Goal: Find specific page/section: Find specific page/section

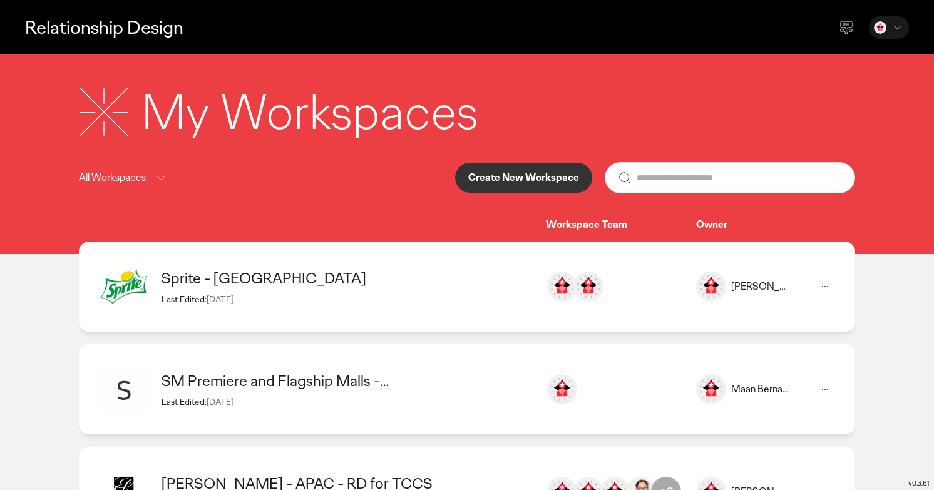
click at [269, 282] on div "Sprite - [GEOGRAPHIC_DATA]" at bounding box center [347, 277] width 372 height 19
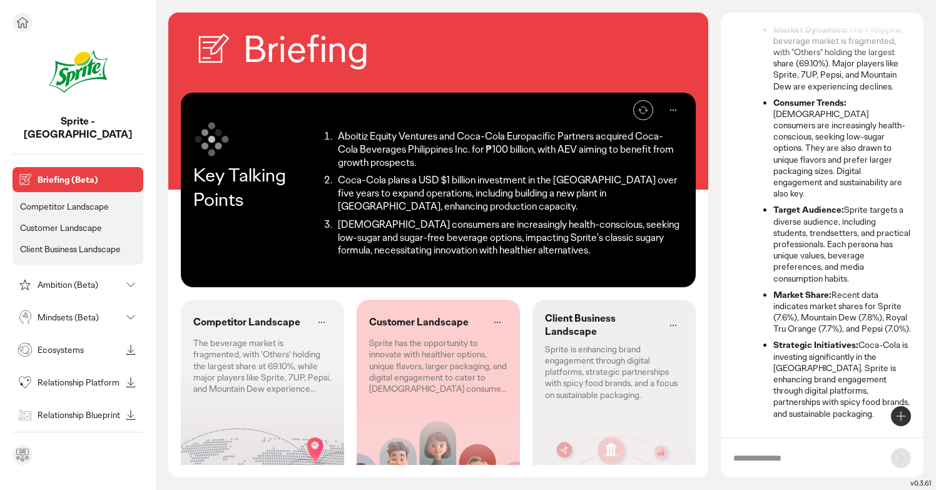
scroll to position [113, 0]
click at [129, 277] on icon at bounding box center [130, 284] width 15 height 15
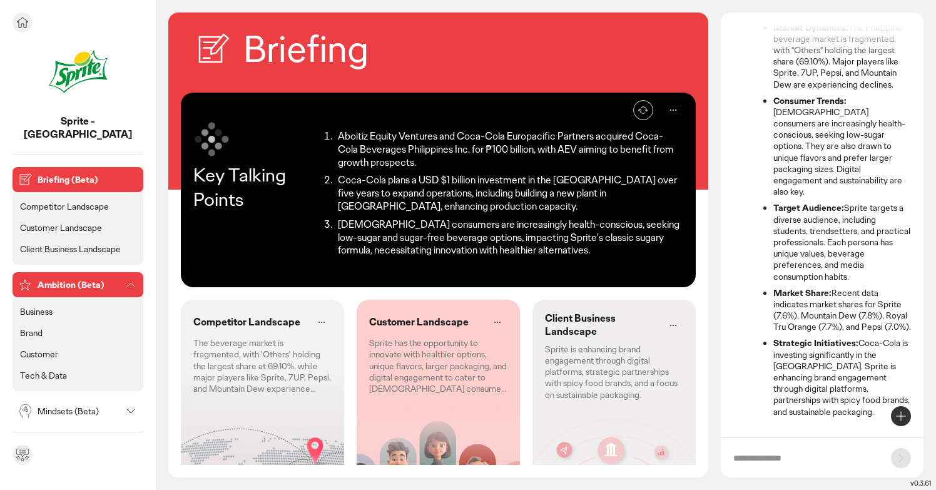
click at [135, 277] on icon at bounding box center [130, 284] width 15 height 15
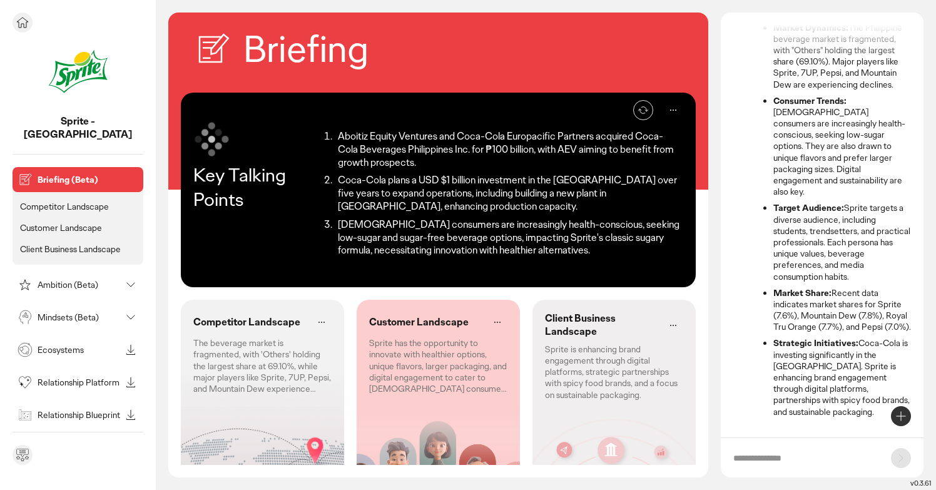
click at [135, 310] on icon at bounding box center [130, 317] width 15 height 15
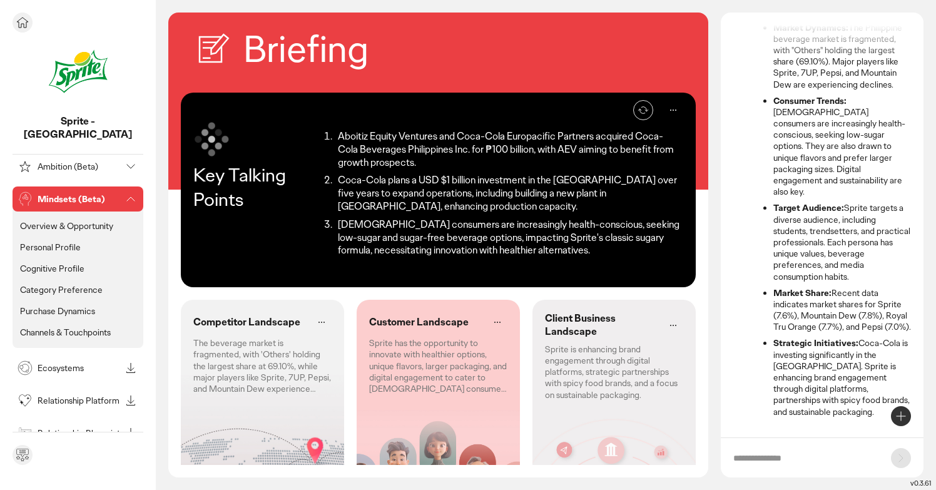
scroll to position [120, 0]
click at [89, 325] on p "Channels & Touchpoints" at bounding box center [65, 330] width 91 height 11
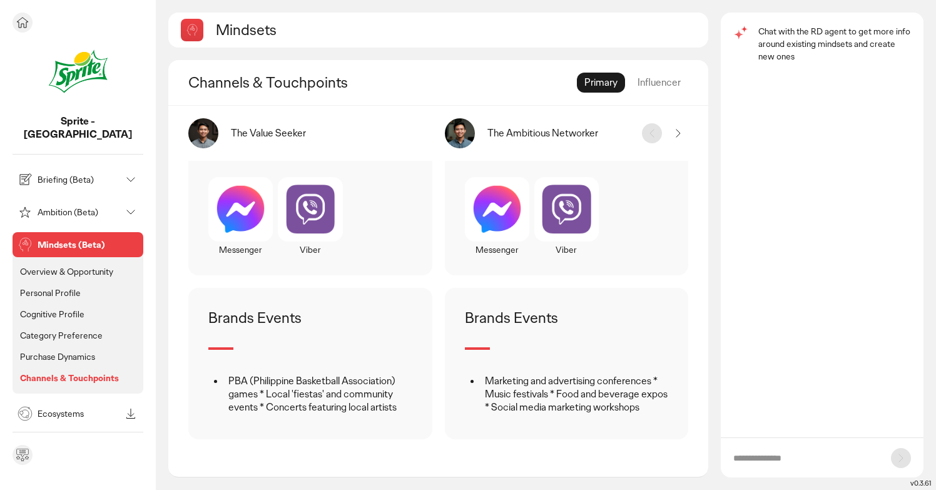
click at [131, 172] on icon at bounding box center [130, 179] width 15 height 15
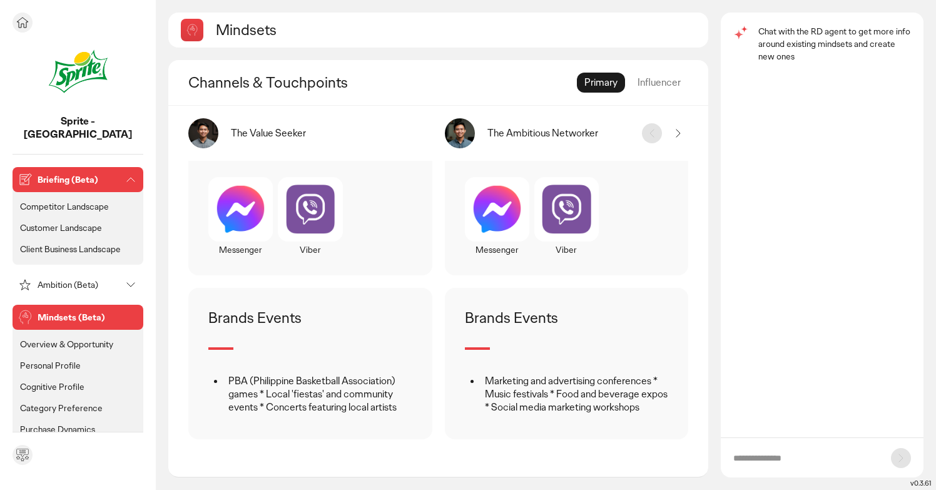
click at [81, 222] on p "Customer Landscape" at bounding box center [61, 227] width 82 height 11
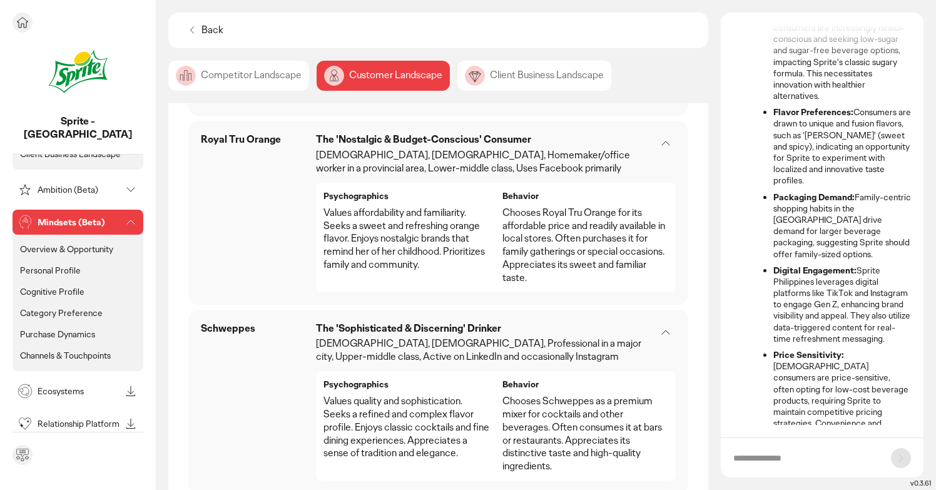
scroll to position [98, 0]
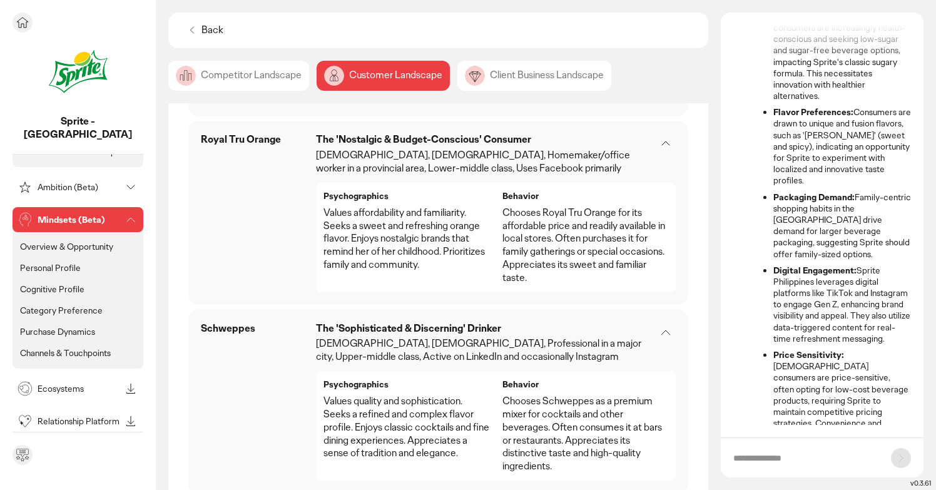
click at [61, 241] on p "Overview & Opportunity" at bounding box center [66, 246] width 93 height 11
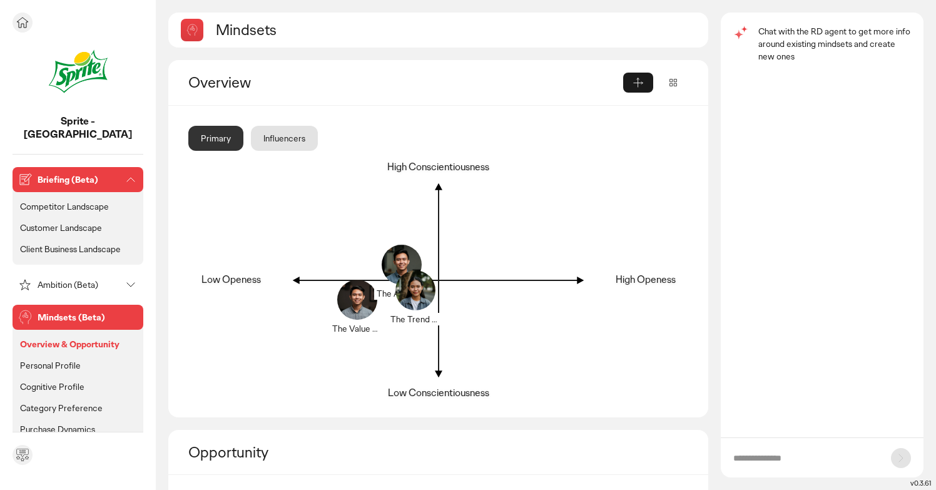
click at [93, 201] on p "Competitor Landscape" at bounding box center [64, 206] width 89 height 11
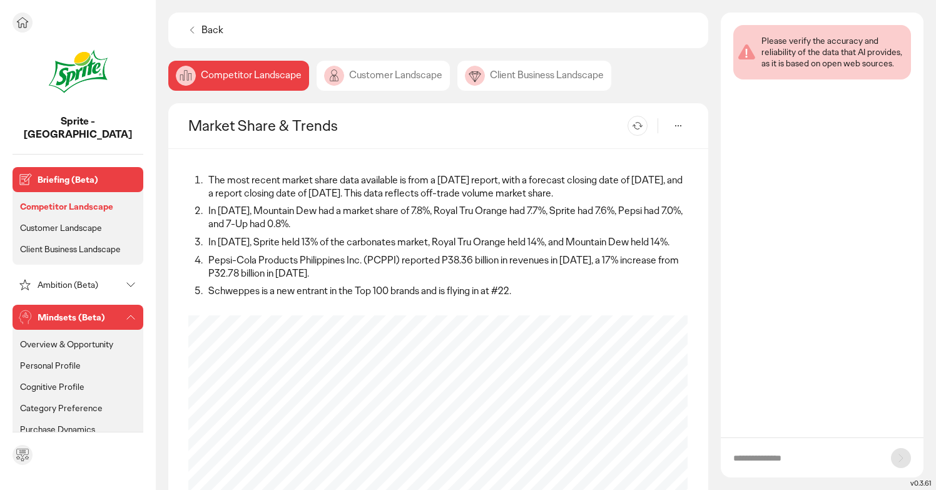
click at [88, 222] on p "Customer Landscape" at bounding box center [61, 227] width 82 height 11
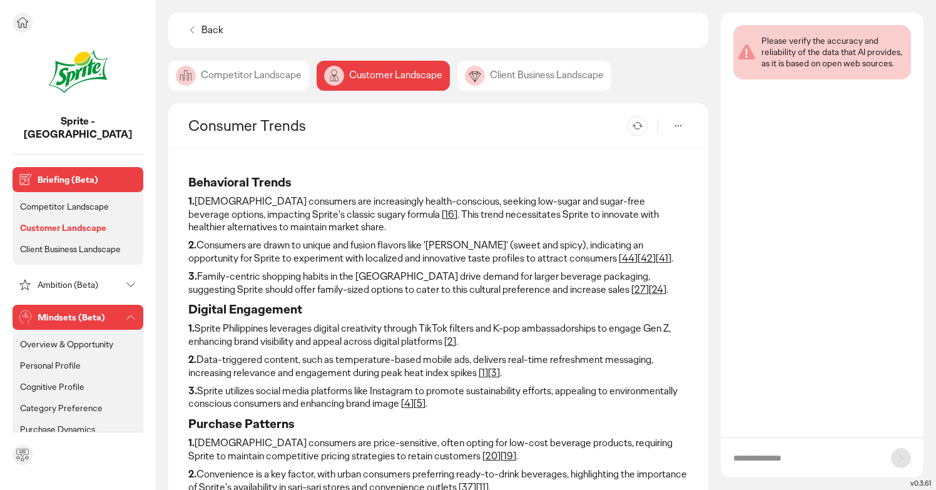
click at [87, 243] on p "Client Business Landscape" at bounding box center [70, 248] width 101 height 11
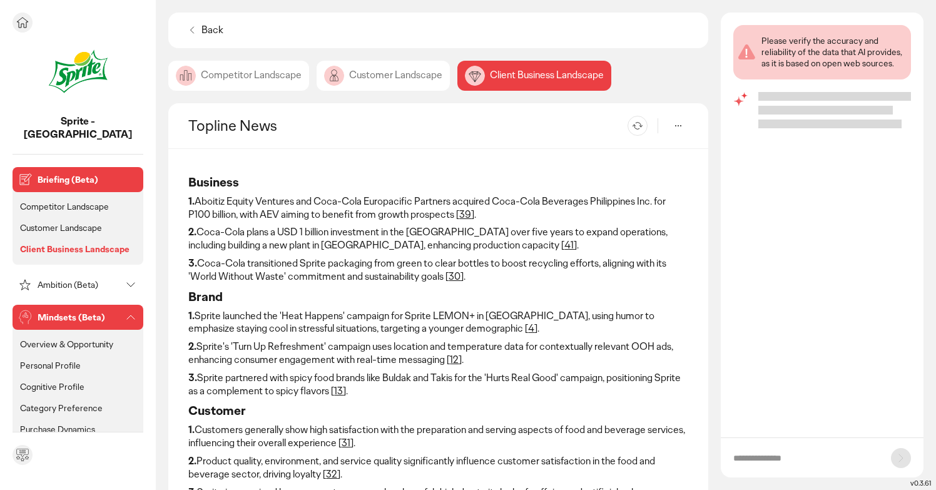
click at [89, 337] on li "Overview & Opportunity" at bounding box center [78, 344] width 121 height 16
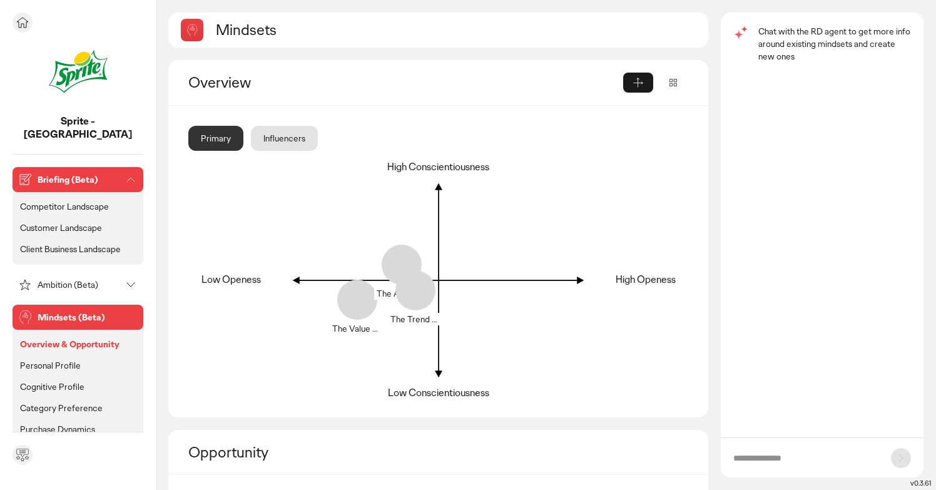
click at [78, 360] on p "Personal Profile" at bounding box center [50, 365] width 61 height 11
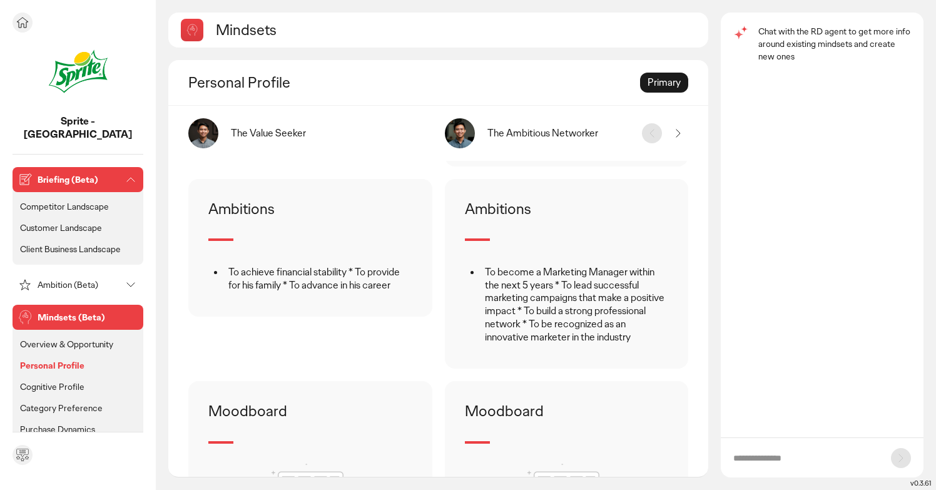
click at [105, 201] on p "Competitor Landscape" at bounding box center [64, 206] width 89 height 11
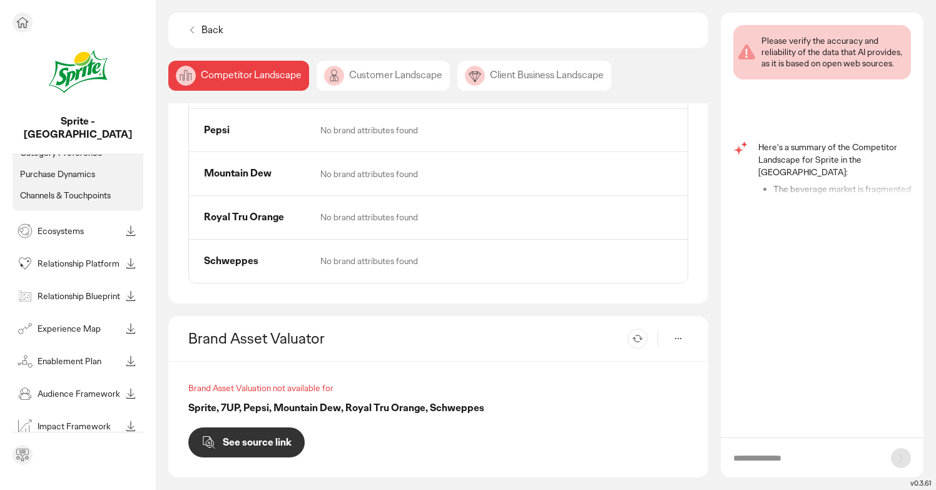
scroll to position [272, 0]
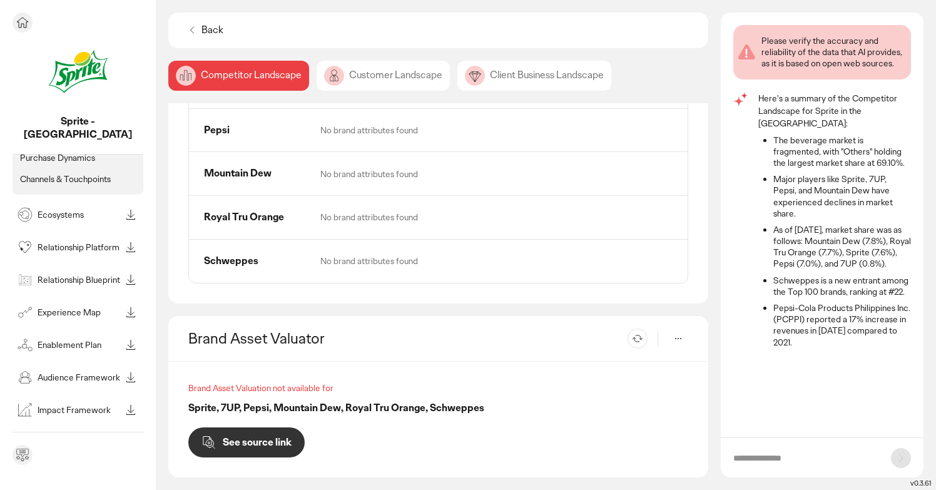
click at [96, 275] on p "Relationship Blueprint" at bounding box center [79, 279] width 83 height 9
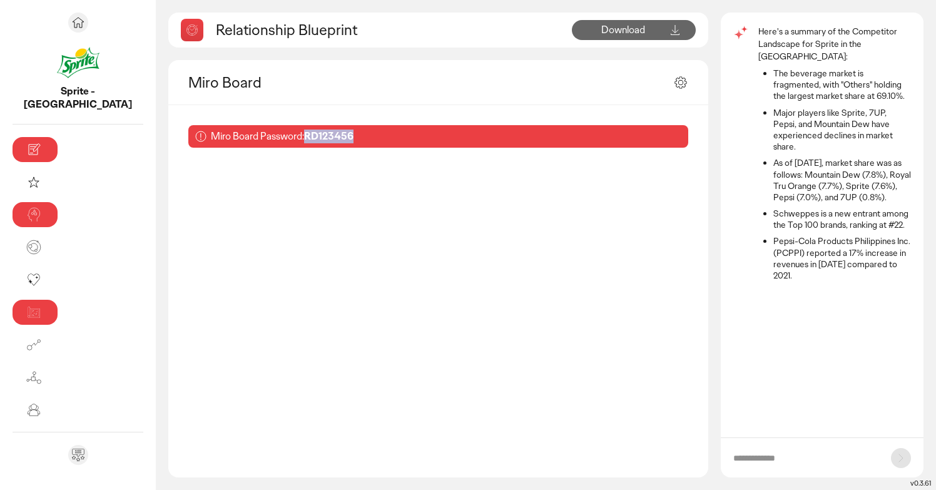
drag, startPoint x: 223, startPoint y: 137, endPoint x: 297, endPoint y: 137, distance: 73.2
click at [297, 137] on div "Miro Board Password: RD123456" at bounding box center [438, 136] width 500 height 23
copy b "RD123456"
click at [304, 135] on b "RD123456" at bounding box center [328, 136] width 49 height 13
